Goal: Task Accomplishment & Management: Manage account settings

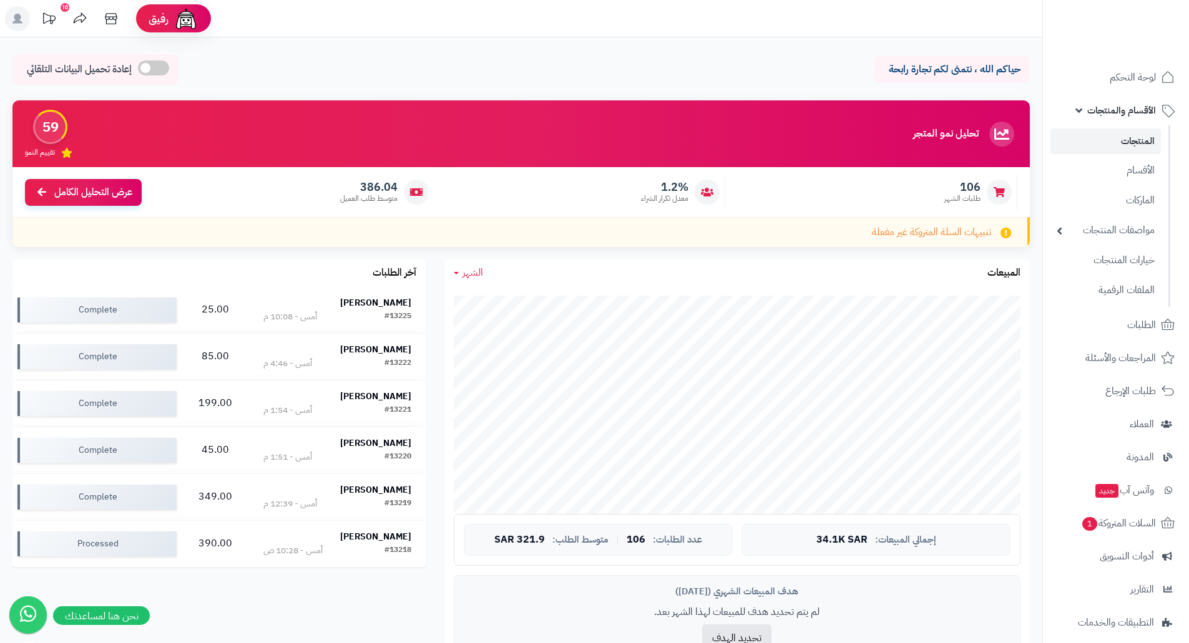
scroll to position [529, 0]
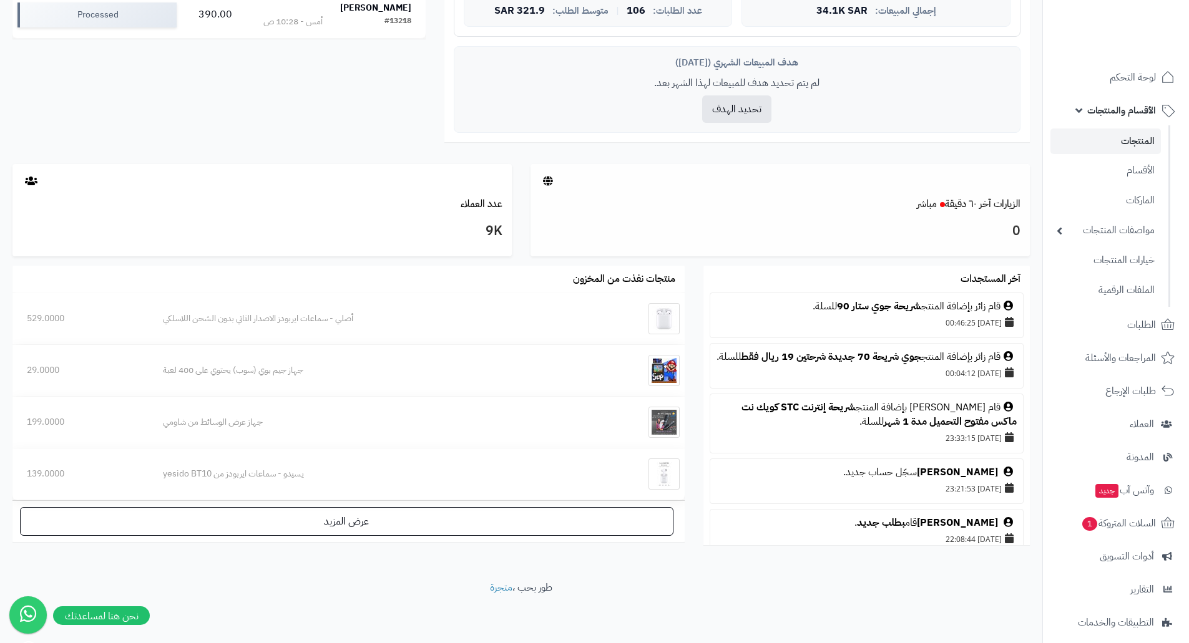
click at [690, 227] on h3 "0" at bounding box center [780, 231] width 480 height 21
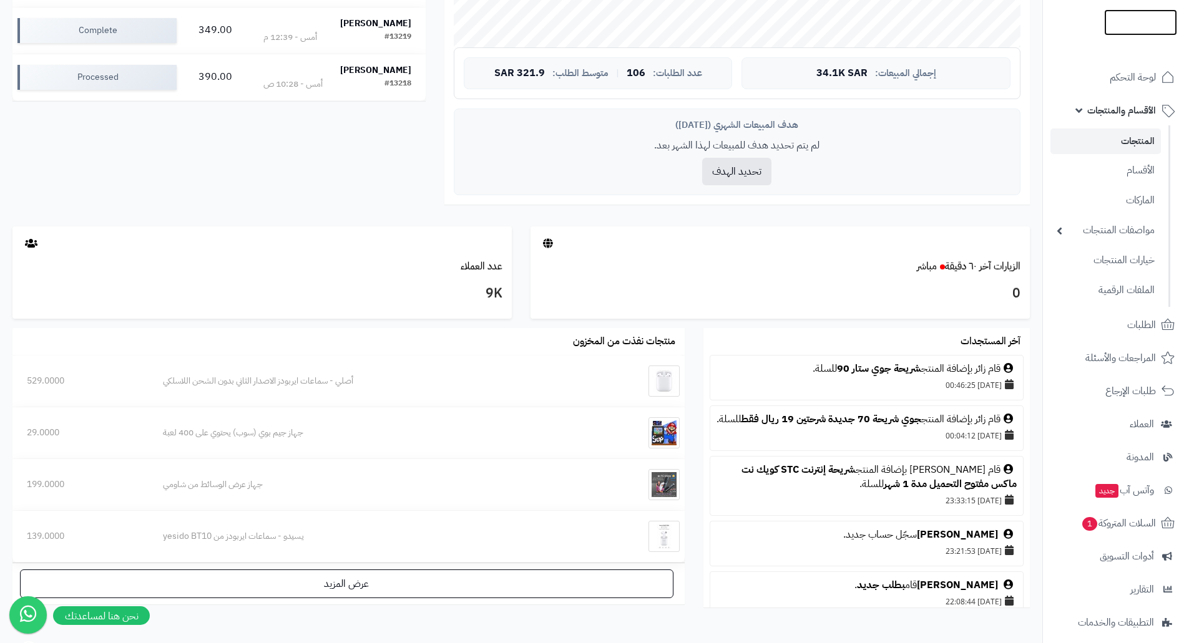
click at [1141, 36] on img at bounding box center [1140, 49] width 73 height 26
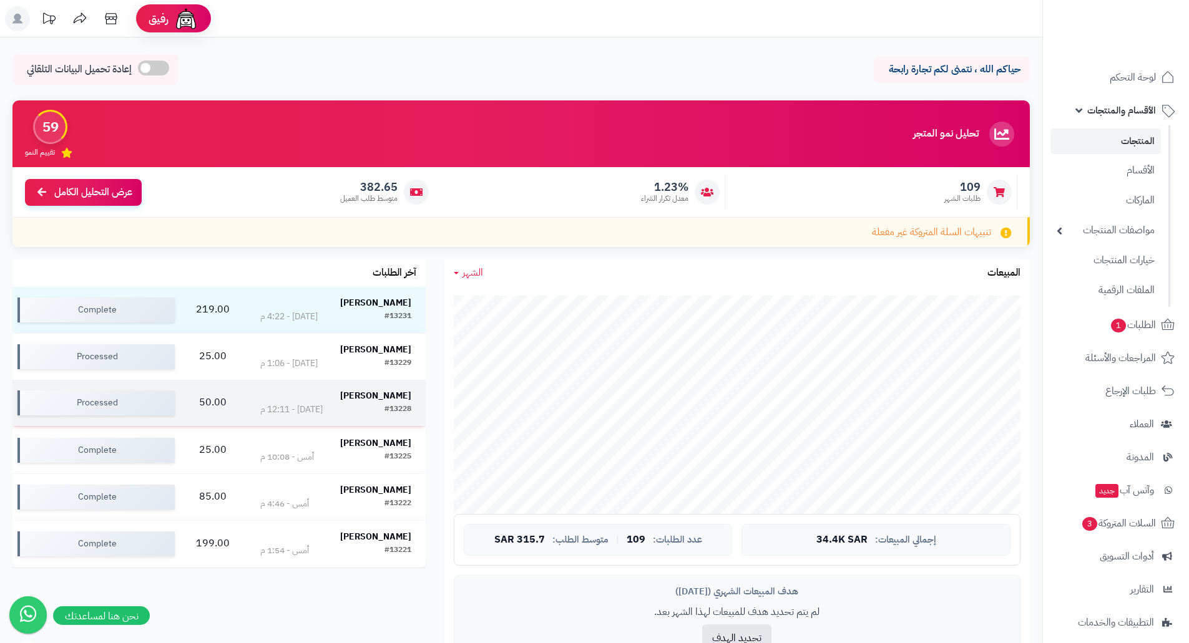
click at [214, 402] on td "50.00" at bounding box center [213, 403] width 66 height 46
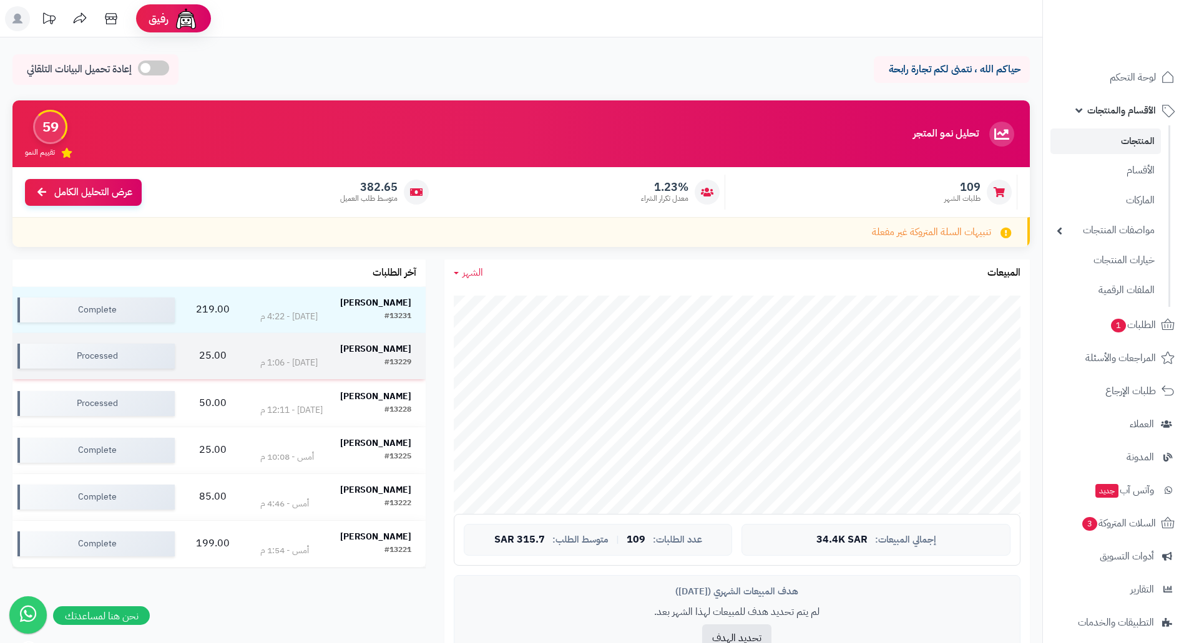
click at [376, 350] on strong "أمين العويس" at bounding box center [375, 349] width 71 height 13
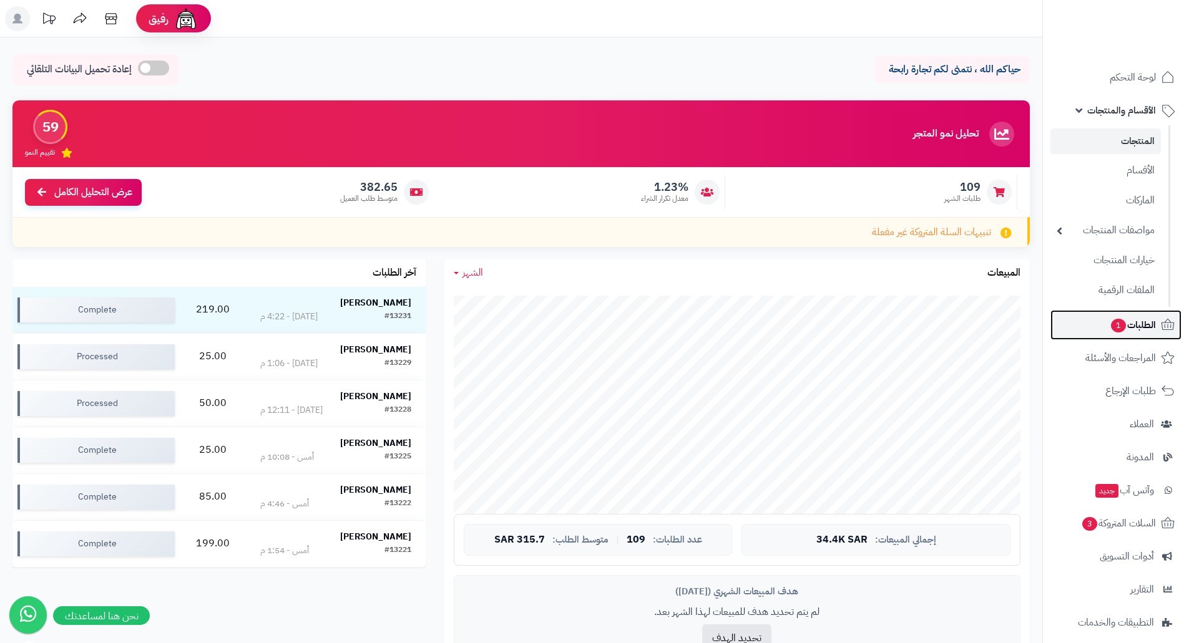
click at [1129, 321] on span "الطلبات 1" at bounding box center [1132, 324] width 46 height 17
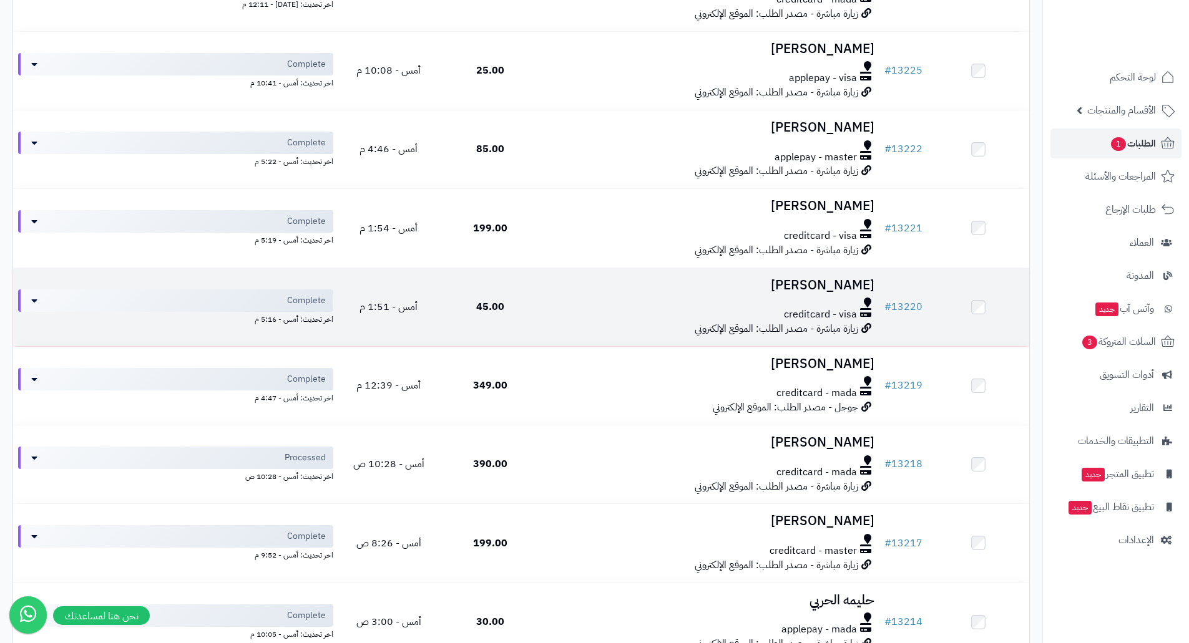
scroll to position [437, 0]
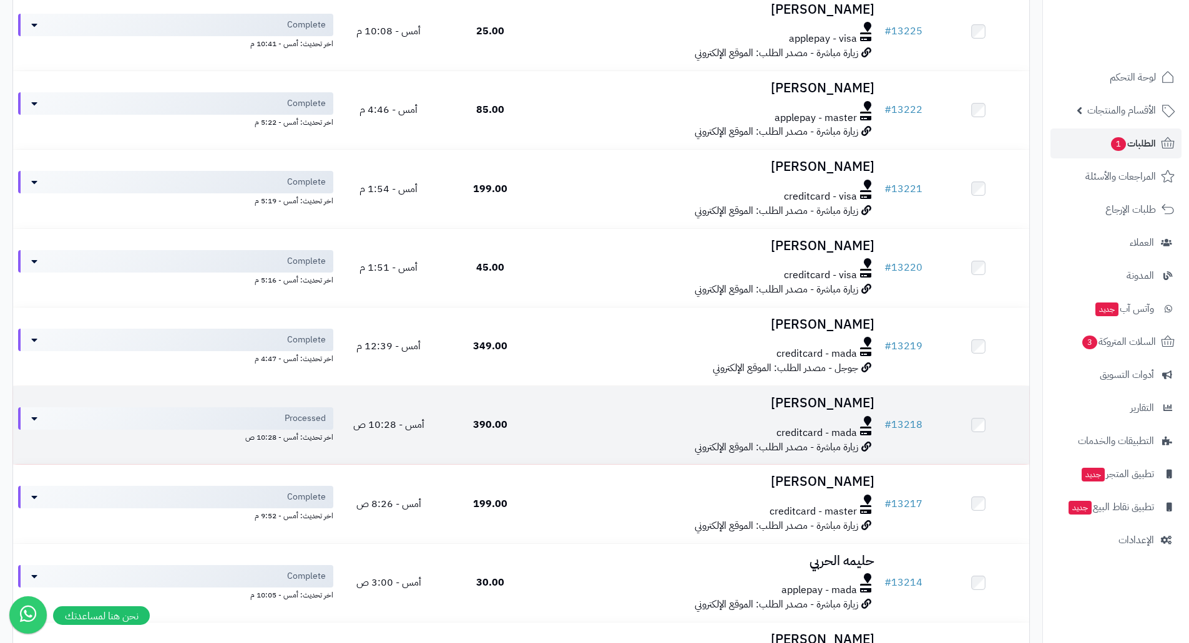
click at [834, 399] on h3 "[PERSON_NAME]" at bounding box center [710, 403] width 328 height 14
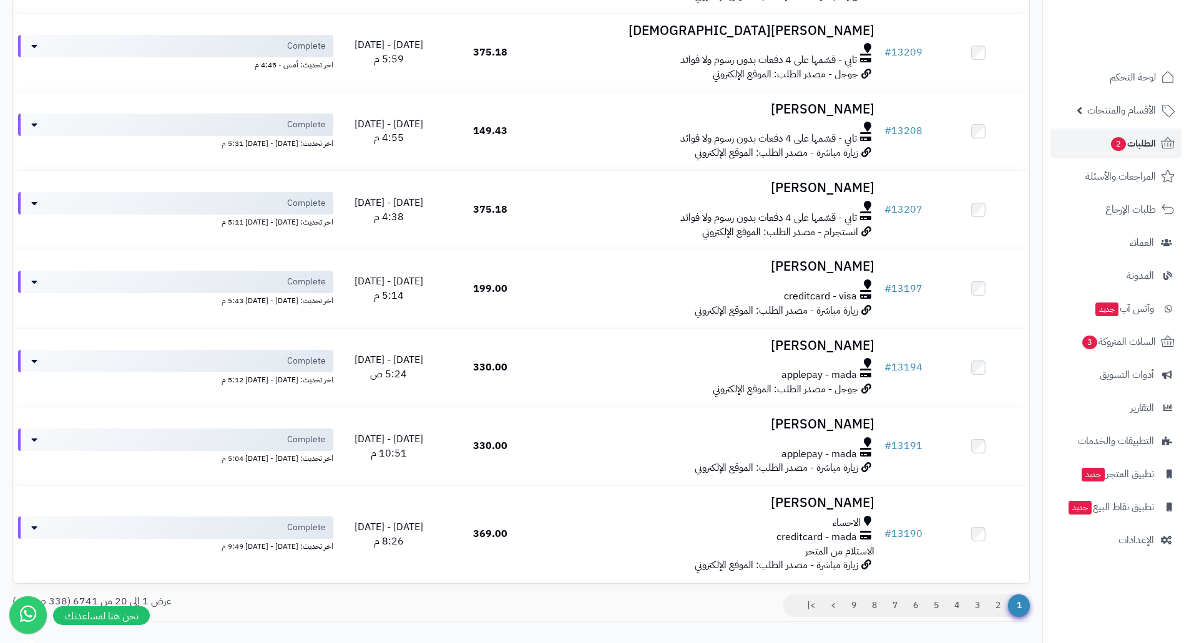
scroll to position [1278, 0]
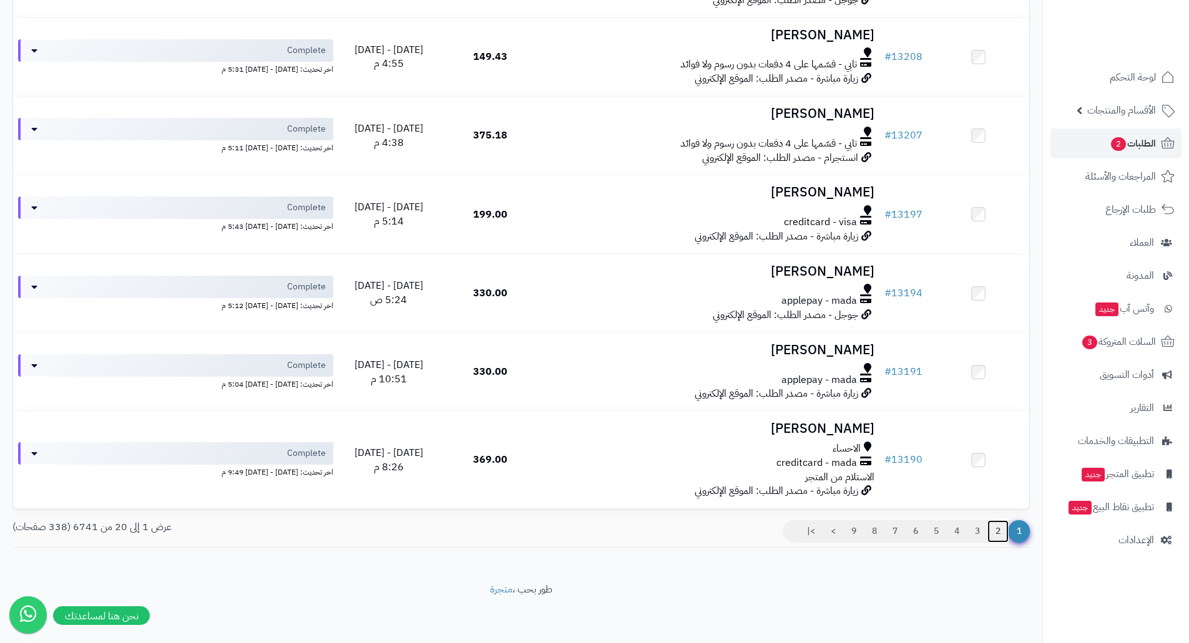
click at [1001, 528] on link "2" at bounding box center [997, 531] width 21 height 22
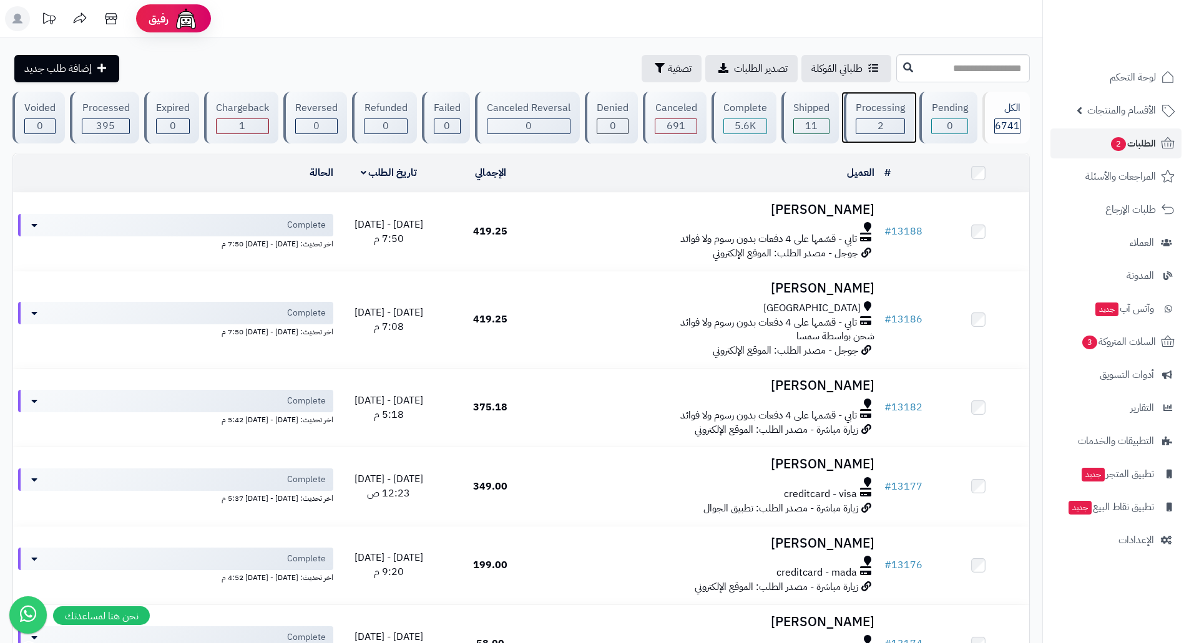
click at [863, 114] on div "Processing" at bounding box center [879, 108] width 49 height 14
